Goal: Information Seeking & Learning: Learn about a topic

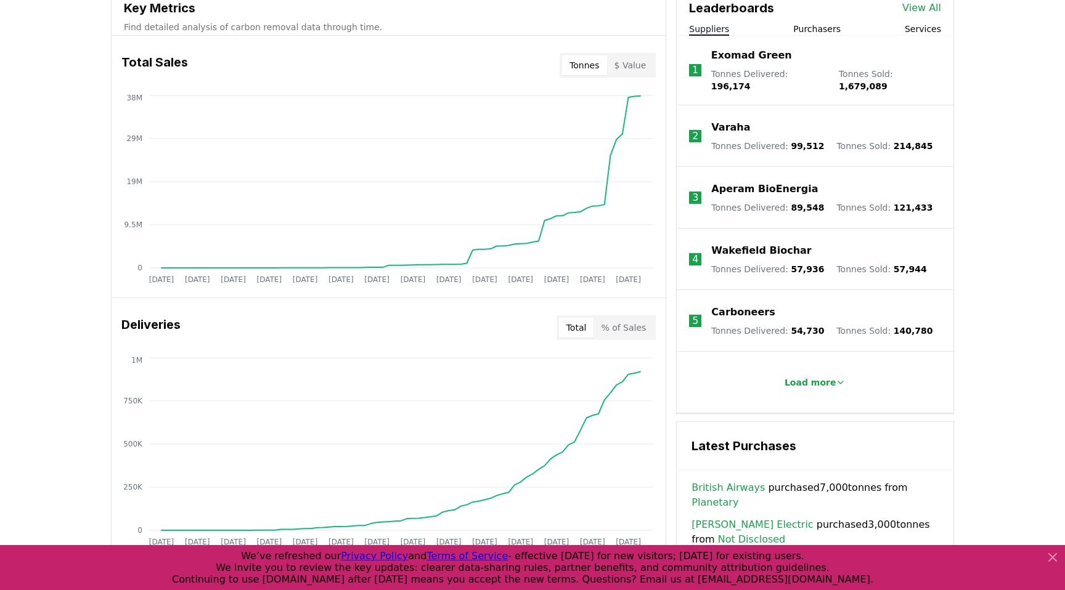
scroll to position [454, 0]
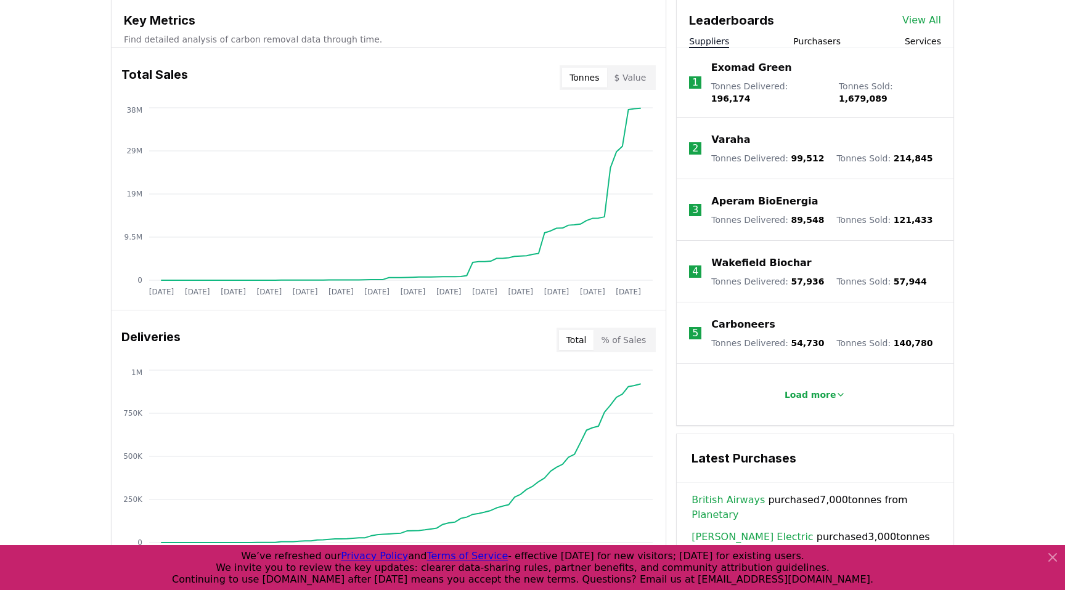
click at [634, 82] on button "$ Value" at bounding box center [630, 78] width 47 height 20
click at [634, 76] on button "$ Value" at bounding box center [630, 78] width 47 height 20
click at [588, 76] on button "Tonnes" at bounding box center [584, 78] width 44 height 20
click at [617, 78] on button "$ Value" at bounding box center [630, 78] width 47 height 20
click at [583, 80] on button "Tonnes" at bounding box center [584, 78] width 44 height 20
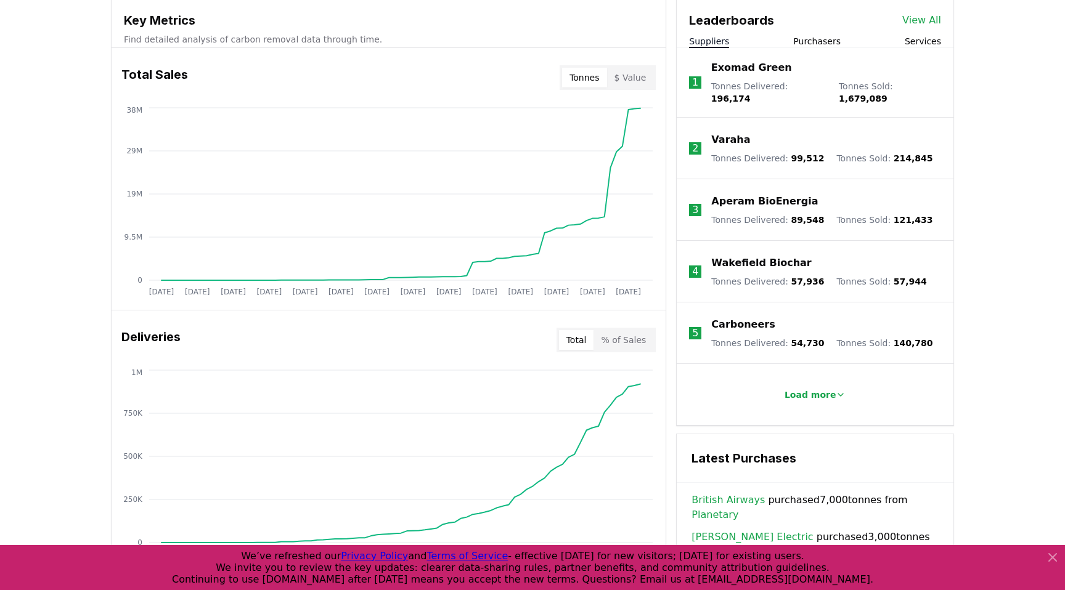
click at [716, 132] on p "Varaha" at bounding box center [730, 139] width 39 height 15
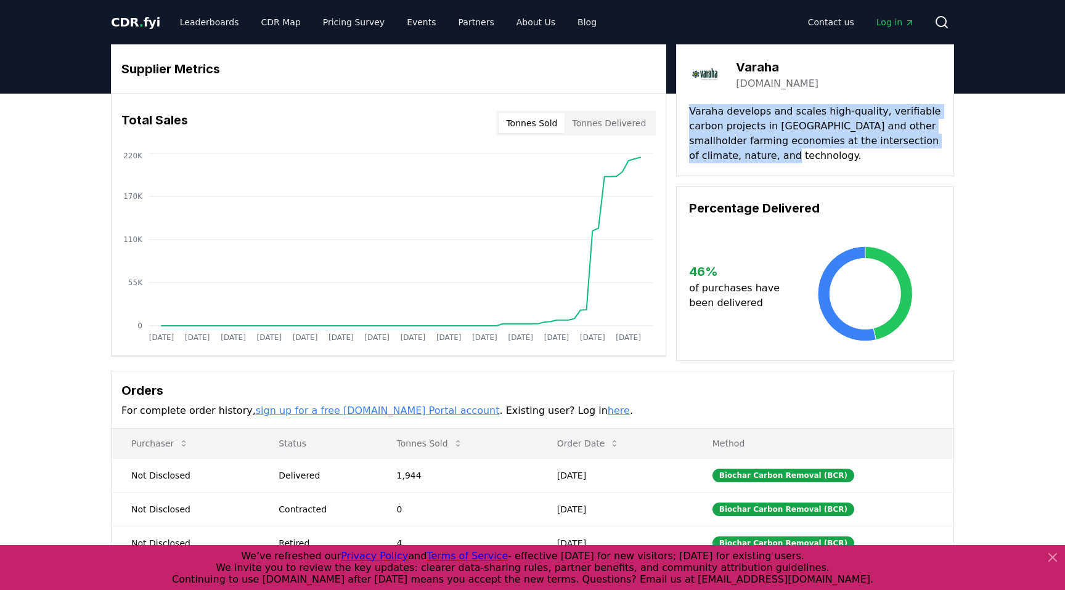
drag, startPoint x: 691, startPoint y: 116, endPoint x: 773, endPoint y: 153, distance: 89.9
click at [773, 153] on p "Varaha develops and scales high-quality, verifiable carbon projects in [GEOGRAP…" at bounding box center [815, 133] width 252 height 59
click at [769, 151] on p "Varaha develops and scales high-quality, verifiable carbon projects in [GEOGRAP…" at bounding box center [815, 133] width 252 height 59
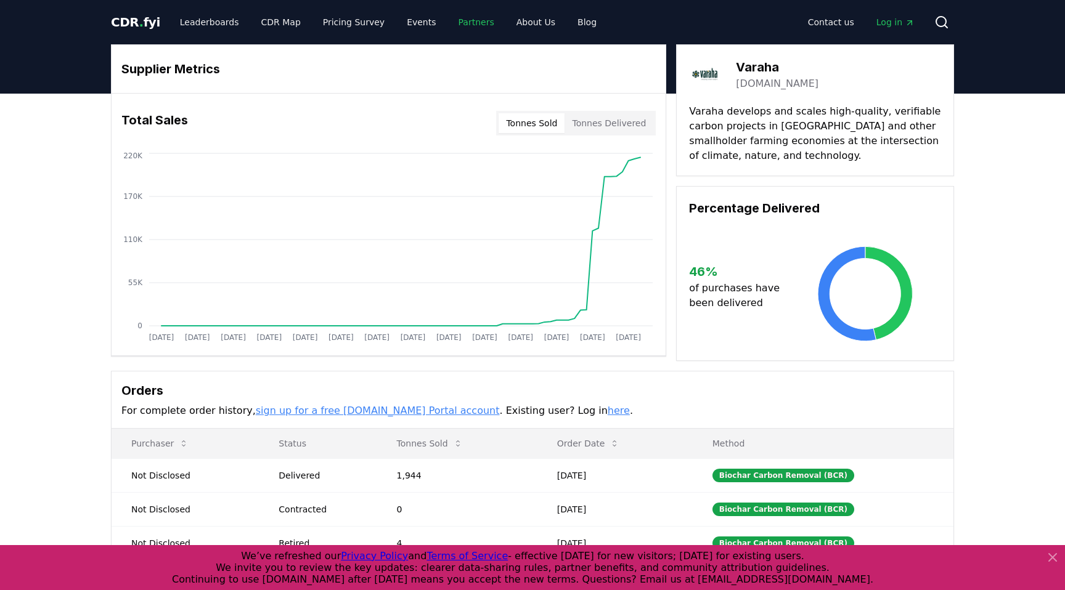
click at [449, 25] on link "Partners" at bounding box center [476, 22] width 55 height 22
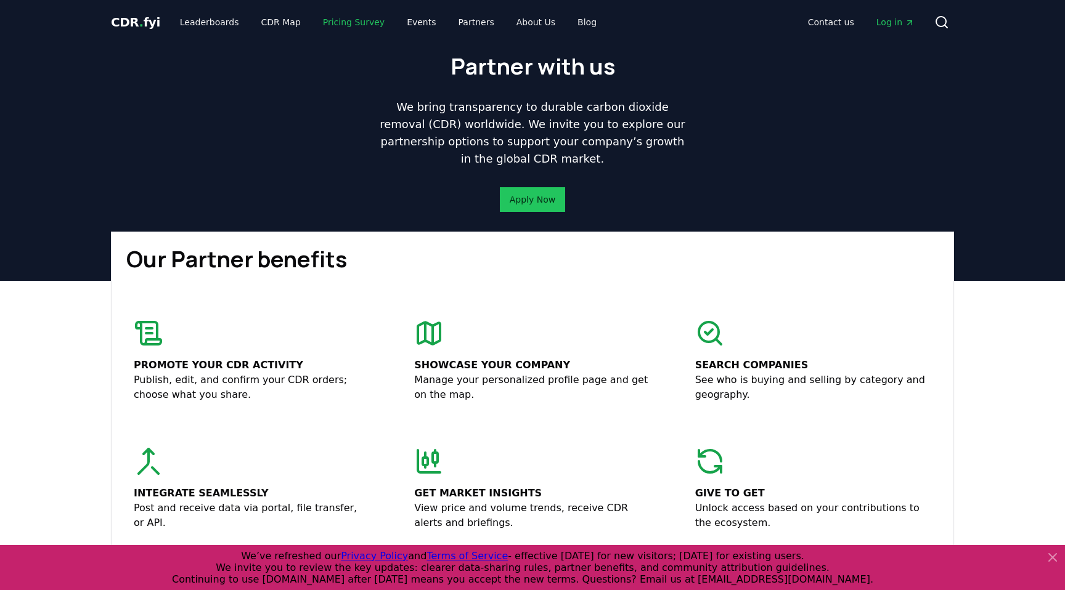
click at [326, 20] on link "Pricing Survey" at bounding box center [353, 22] width 81 height 22
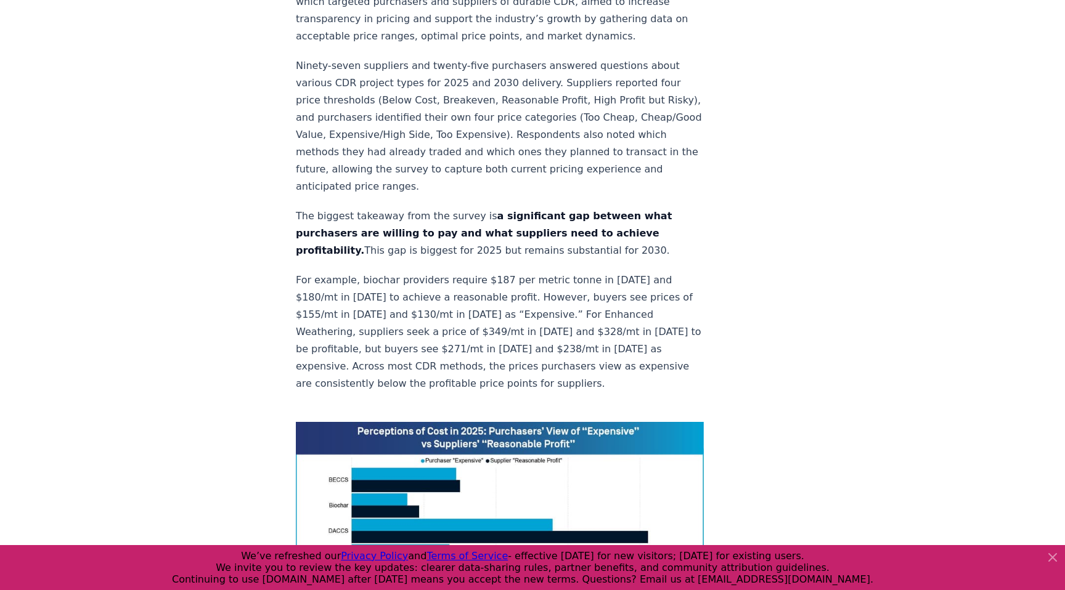
scroll to position [720, 0]
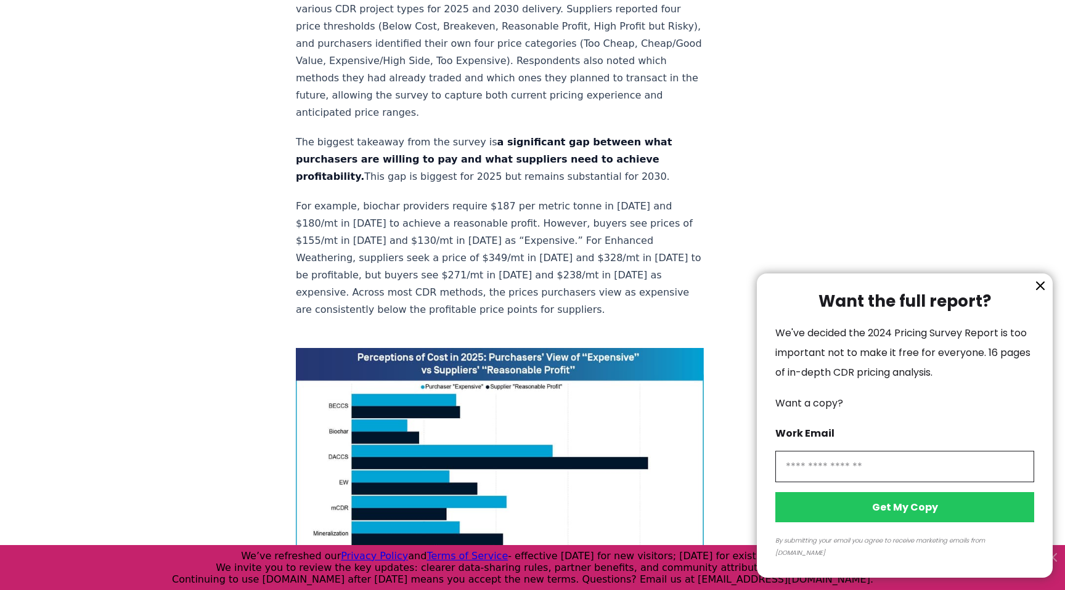
click at [1037, 290] on icon "information" at bounding box center [1039, 285] width 7 height 7
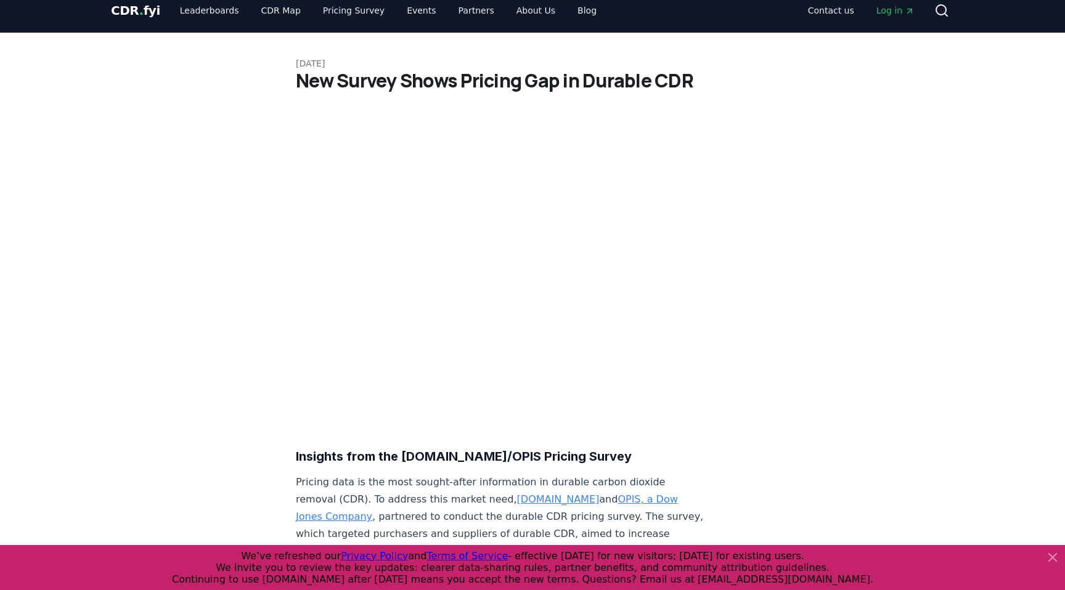
scroll to position [0, 0]
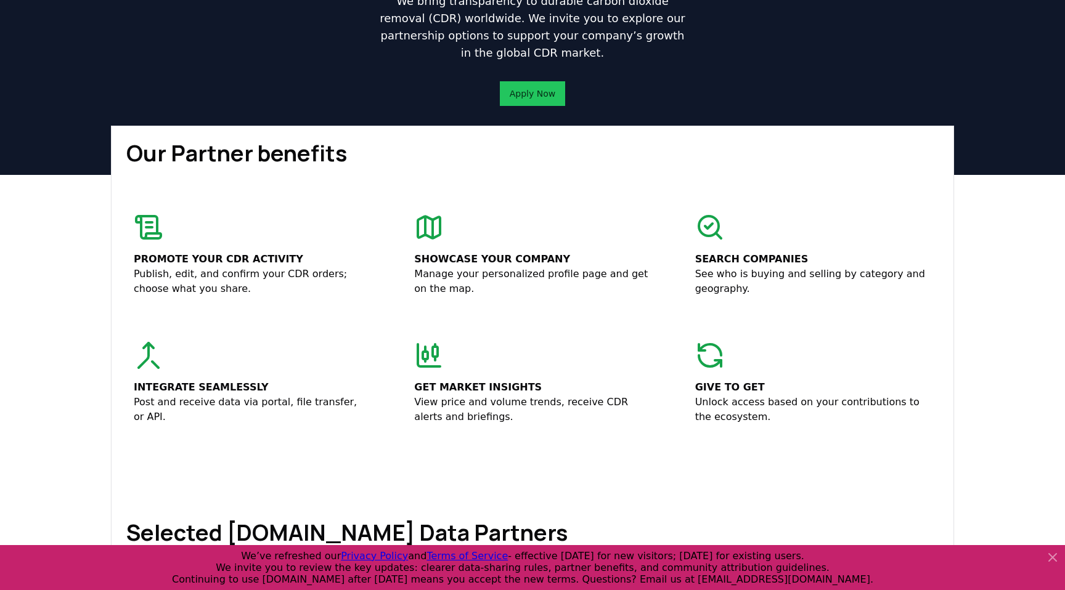
scroll to position [118, 0]
